Goal: Use online tool/utility: Utilize a website feature to perform a specific function

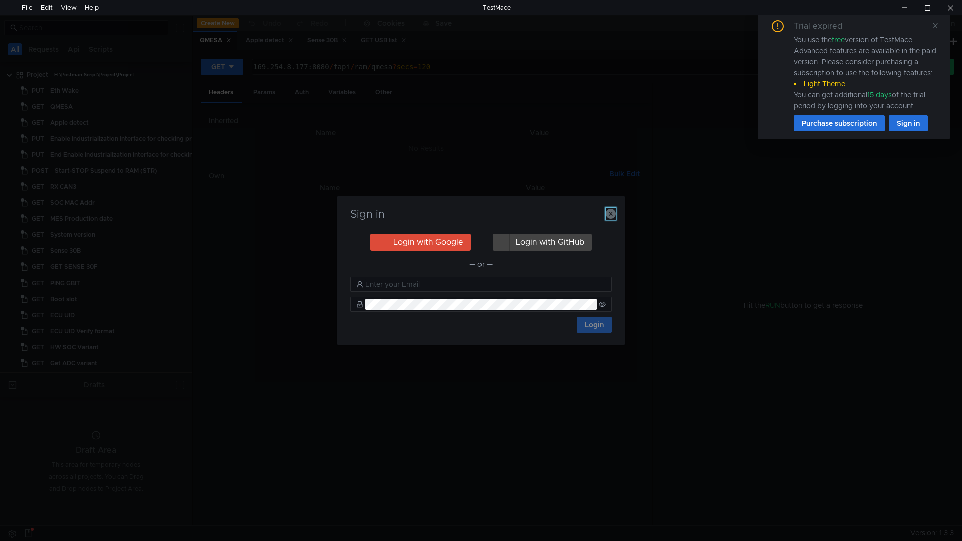
click at [611, 214] on icon "button" at bounding box center [611, 214] width 10 height 10
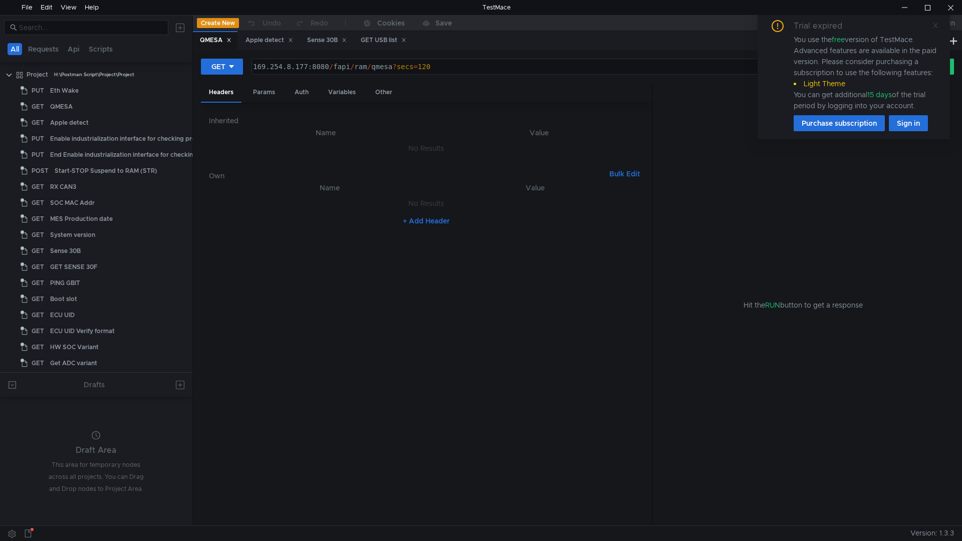
click at [938, 25] on icon at bounding box center [935, 25] width 7 height 7
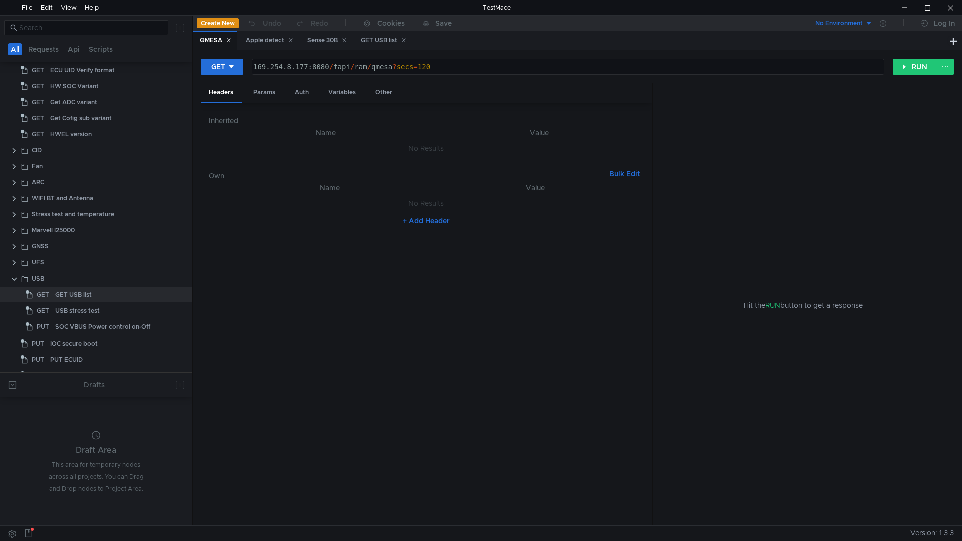
scroll to position [251, 0]
click at [94, 221] on div "Stress test and temperature" at bounding box center [73, 224] width 83 height 15
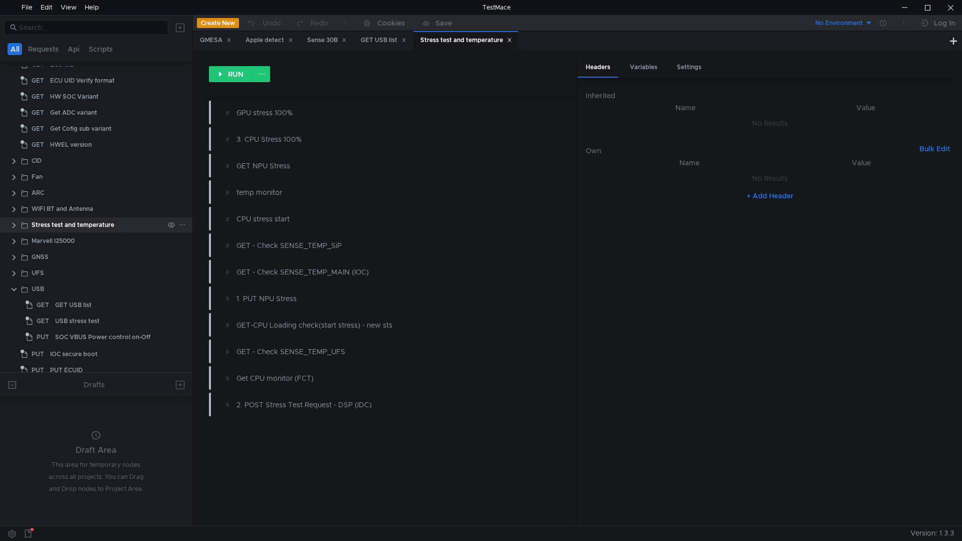
click at [15, 224] on clr-icon at bounding box center [14, 225] width 8 height 8
click at [511, 39] on icon at bounding box center [510, 41] width 4 height 4
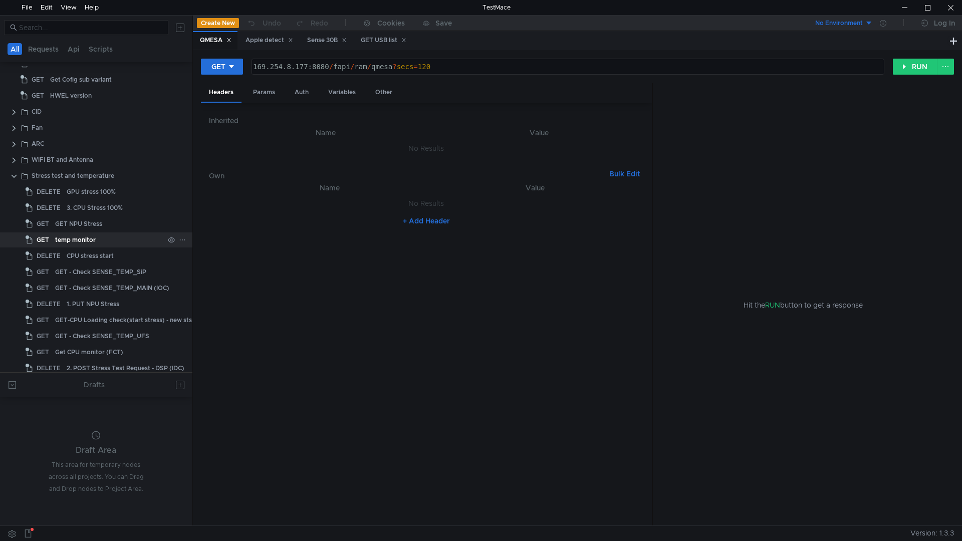
scroll to position [351, 0]
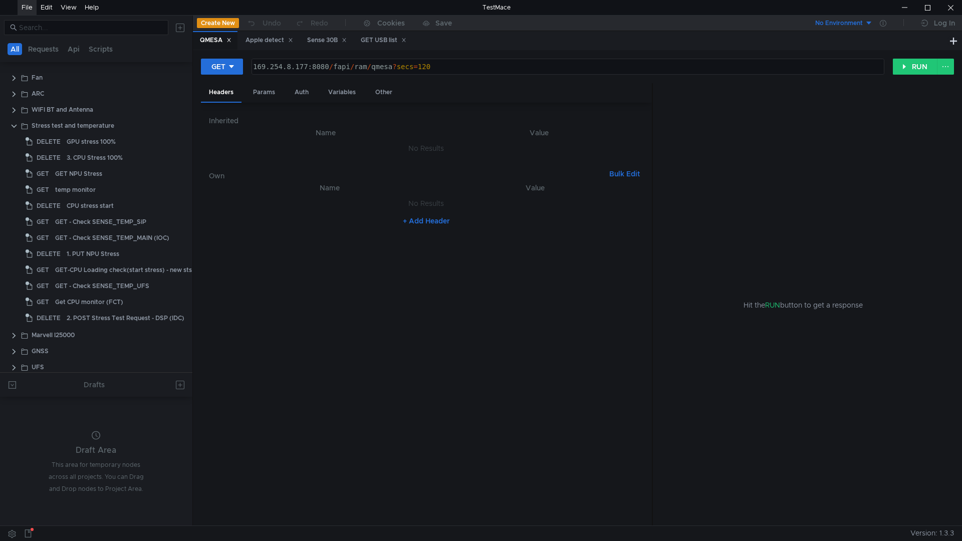
click at [28, 7] on div "File" at bounding box center [27, 7] width 11 height 15
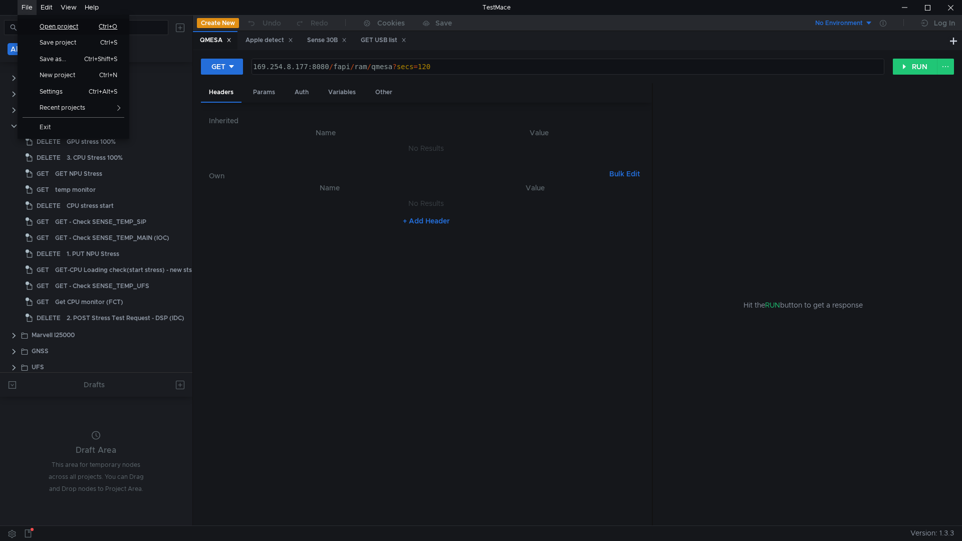
click at [49, 24] on span "Open project" at bounding box center [63, 27] width 58 height 6
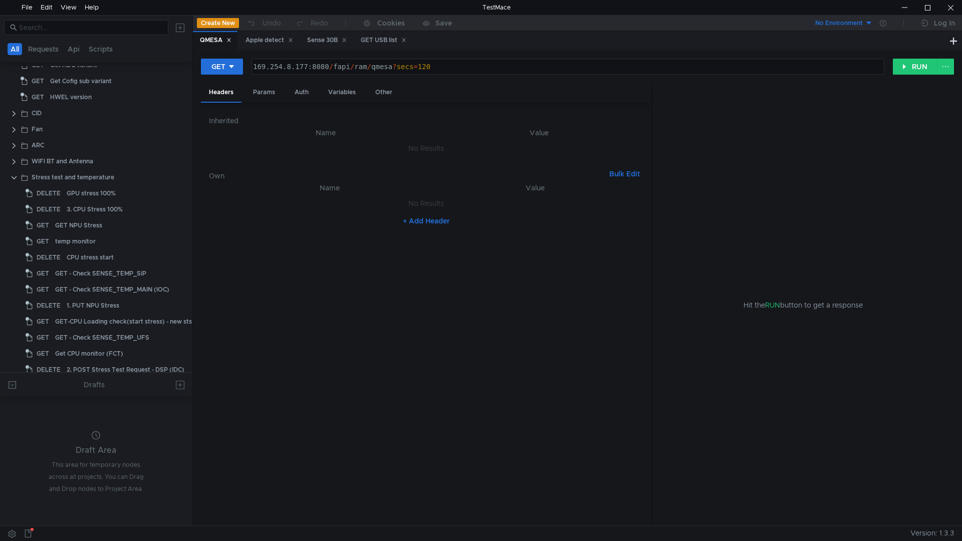
scroll to position [301, 0]
click at [144, 293] on div "GET - Check SENSE_TEMP_MAIN (IOC)" at bounding box center [112, 288] width 114 height 15
click at [919, 73] on button "RUN" at bounding box center [915, 67] width 45 height 16
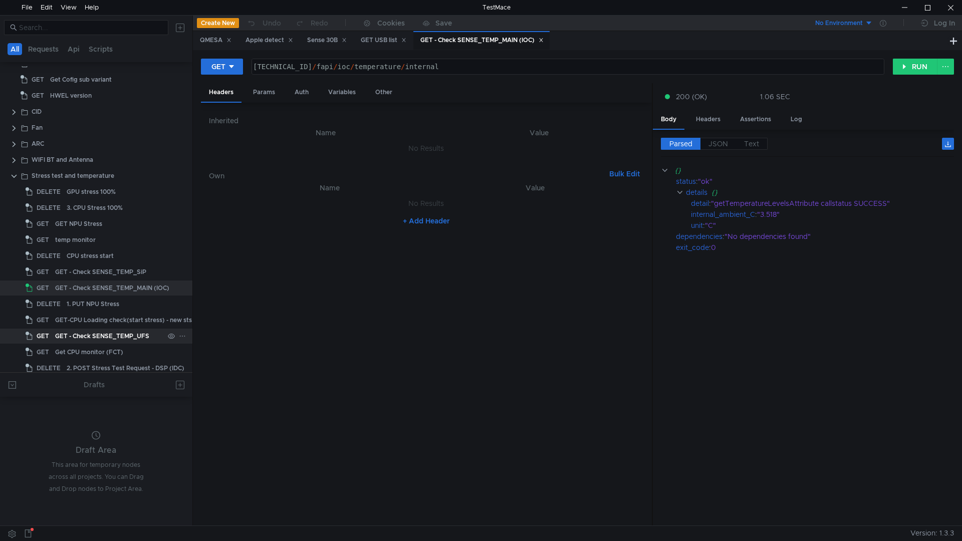
click at [115, 339] on div "GET - Check SENSE_TEMP_UFS" at bounding box center [102, 336] width 94 height 15
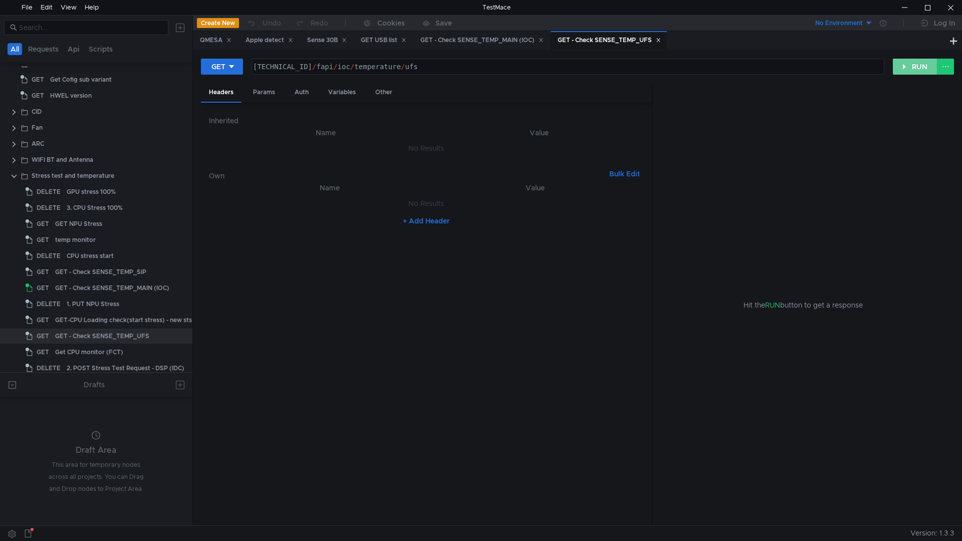
click at [922, 65] on button "RUN" at bounding box center [915, 67] width 45 height 16
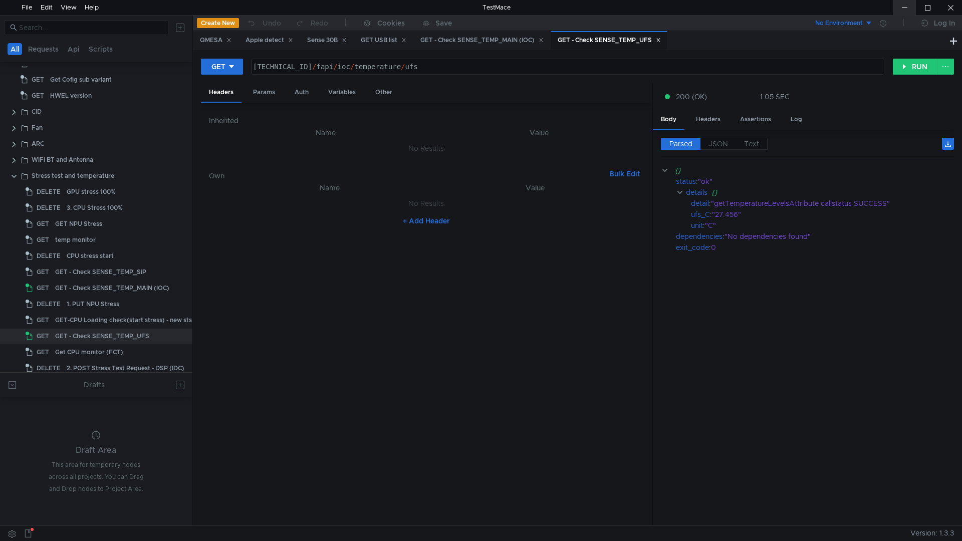
click at [904, 8] on div at bounding box center [904, 7] width 23 height 15
